Goal: Browse casually

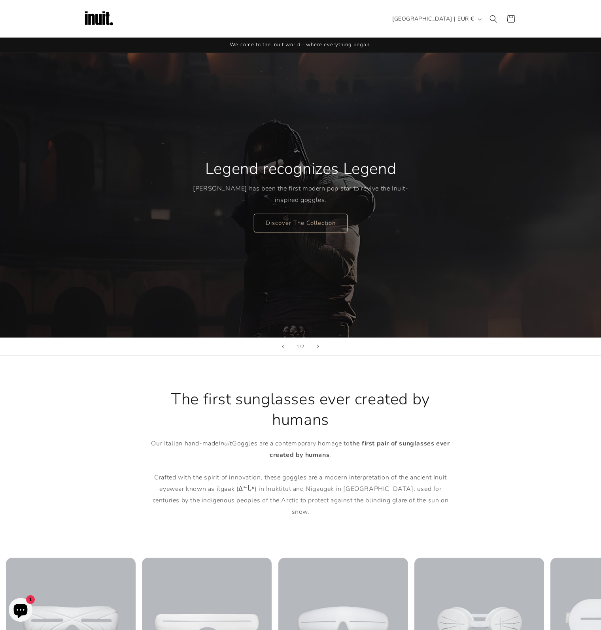
click at [481, 17] on button "[GEOGRAPHIC_DATA] | EUR €" at bounding box center [436, 18] width 97 height 15
click at [545, 16] on sticky-header "Search Country/region Vietnam | EUR € Search 474 countries/regions found Afghan…" at bounding box center [300, 19] width 601 height 38
click at [515, 17] on icon at bounding box center [511, 19] width 8 height 8
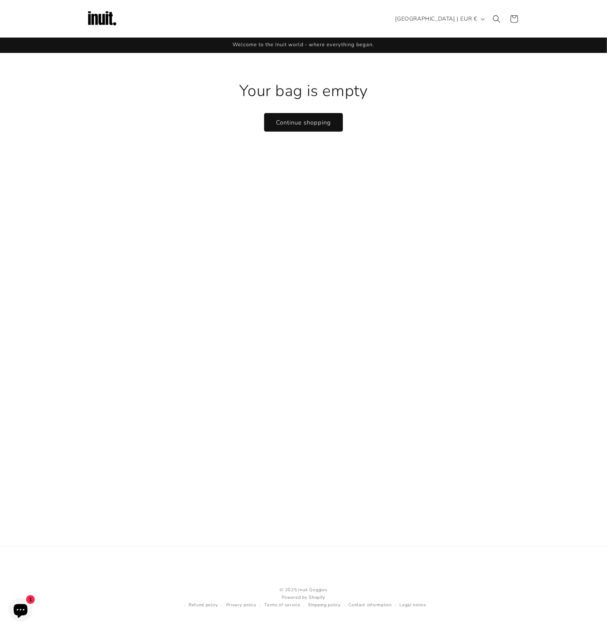
click at [13, 613] on icon "Chat window" at bounding box center [20, 610] width 23 height 23
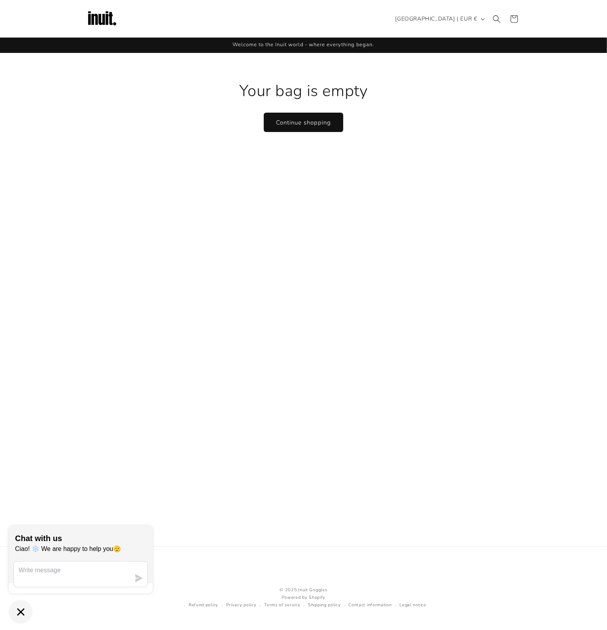
click at [325, 121] on link "Continue shopping" at bounding box center [303, 122] width 79 height 19
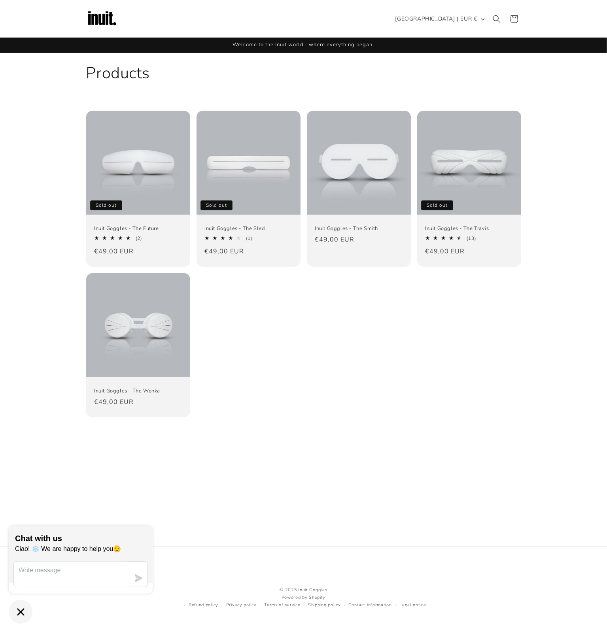
click at [108, 18] on img at bounding box center [102, 19] width 32 height 32
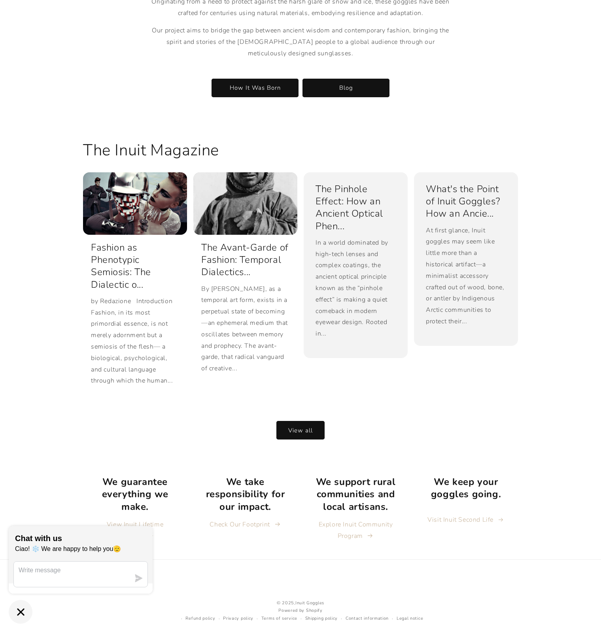
scroll to position [1352, 0]
